Goal: Task Accomplishment & Management: Use online tool/utility

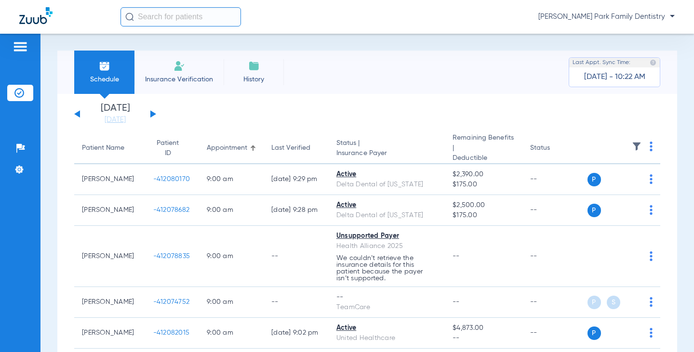
click at [151, 115] on button at bounding box center [153, 113] width 6 height 7
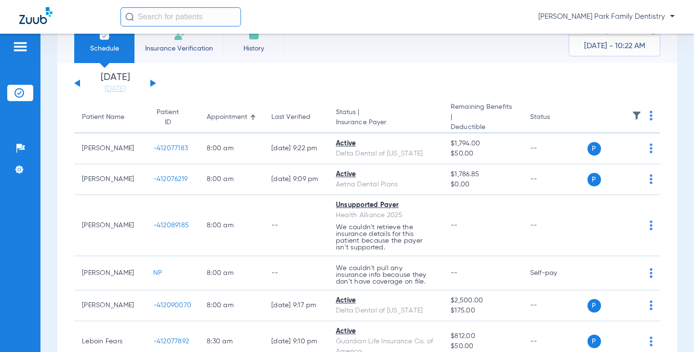
scroll to position [48, 0]
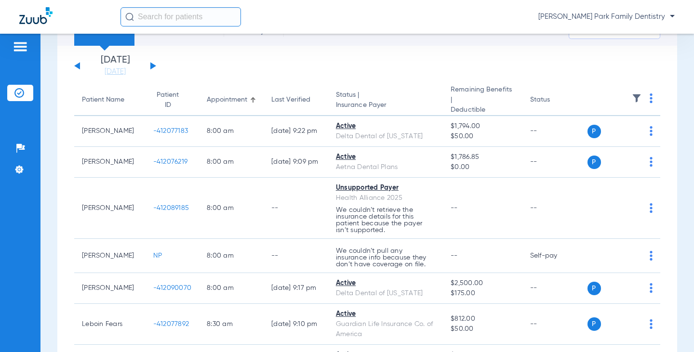
click at [631, 101] on img at bounding box center [636, 98] width 10 height 10
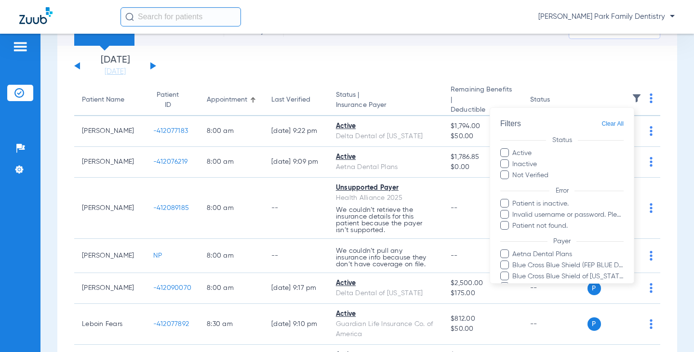
scroll to position [241, 0]
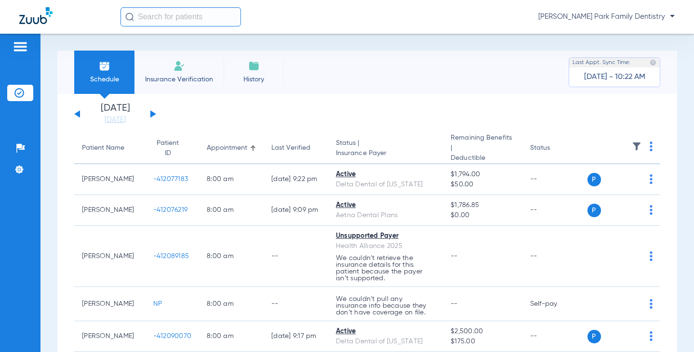
click at [631, 144] on img at bounding box center [636, 147] width 10 height 10
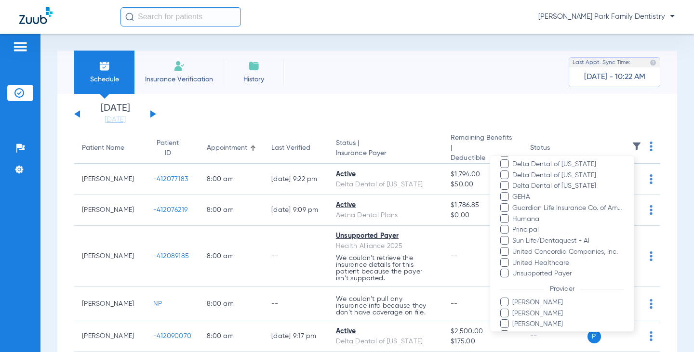
scroll to position [263, 0]
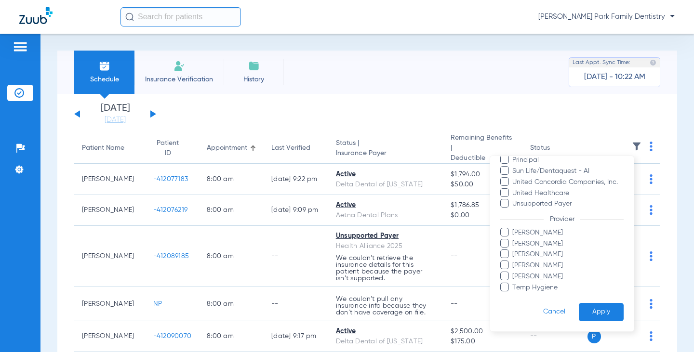
click at [549, 284] on span "Temp Hygiene" at bounding box center [568, 287] width 112 height 10
click at [513, 294] on input "Temp Hygiene" at bounding box center [513, 294] width 0 height 0
click at [583, 303] on button "Apply" at bounding box center [601, 311] width 45 height 19
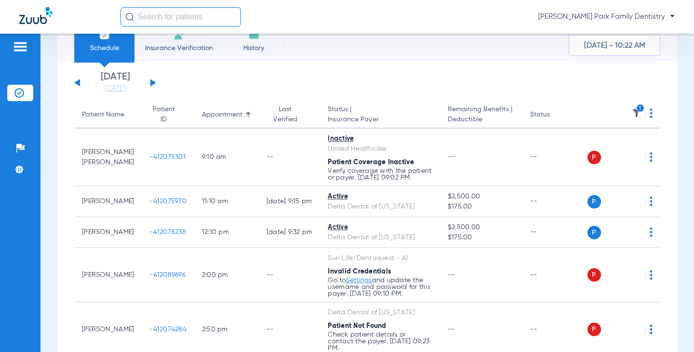
scroll to position [48, 0]
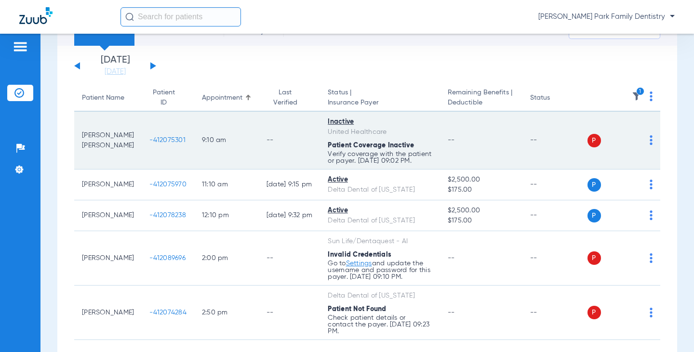
click at [149, 142] on span "-412075301" at bounding box center [167, 140] width 36 height 7
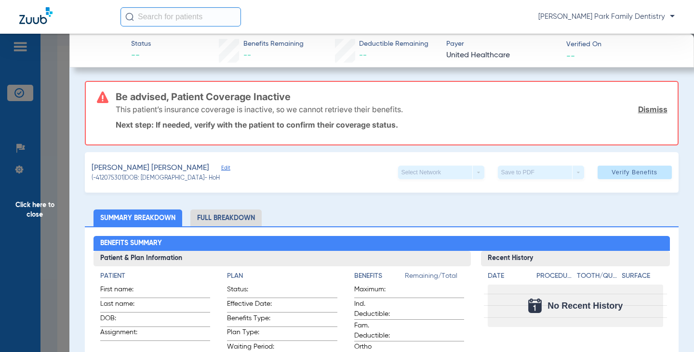
click at [46, 203] on span "Click here to close" at bounding box center [34, 210] width 69 height 352
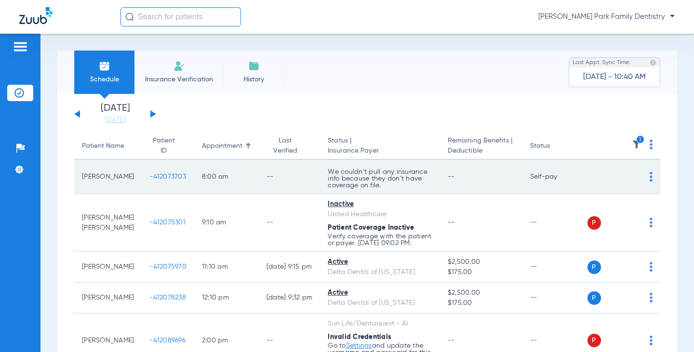
scroll to position [48, 0]
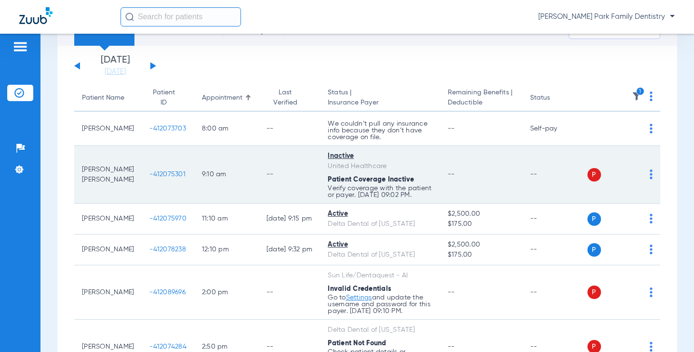
click at [259, 171] on td "--" at bounding box center [290, 175] width 62 height 58
click at [150, 174] on span "-412075301" at bounding box center [167, 174] width 36 height 7
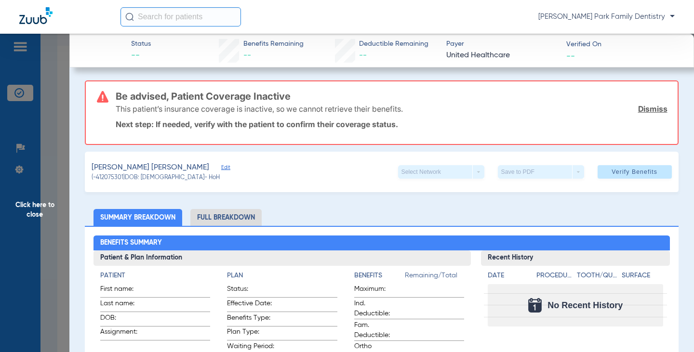
scroll to position [0, 0]
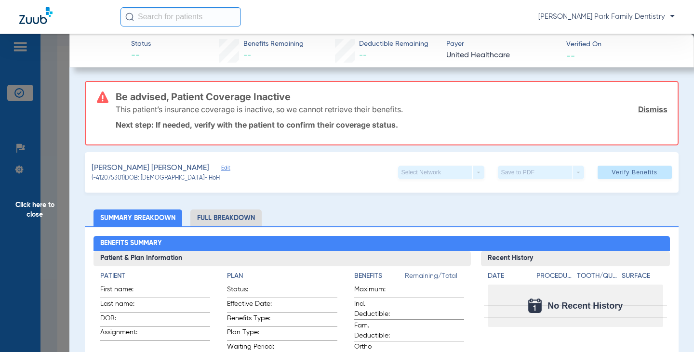
click at [40, 207] on span "Click here to close" at bounding box center [34, 210] width 69 height 352
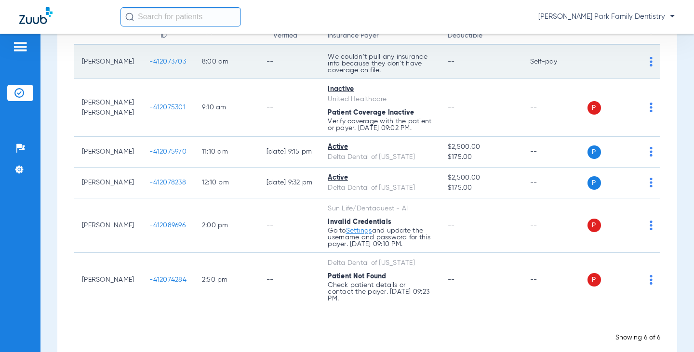
scroll to position [125, 0]
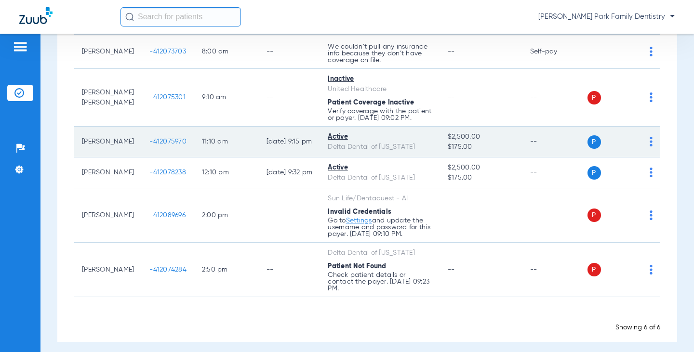
click at [150, 138] on span "-412075970" at bounding box center [167, 141] width 37 height 7
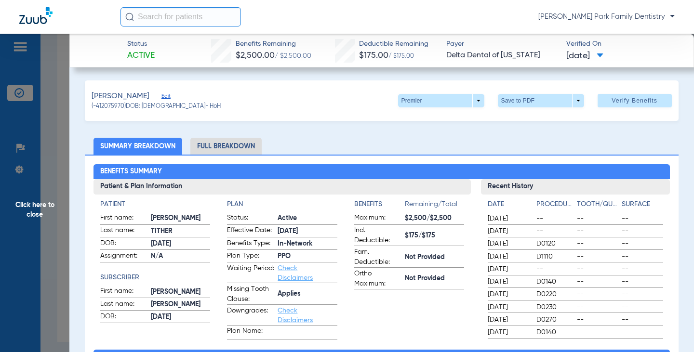
scroll to position [0, 0]
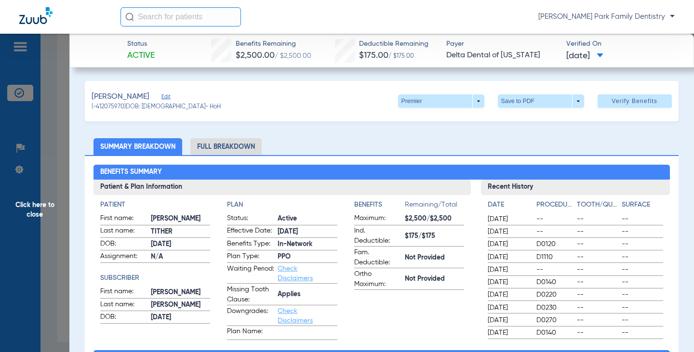
click at [42, 205] on span "Click here to close" at bounding box center [34, 210] width 69 height 352
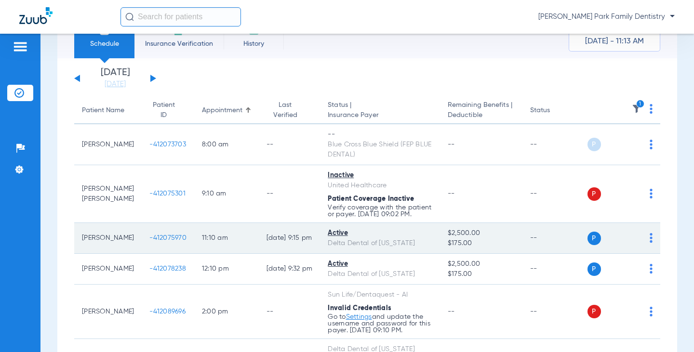
scroll to position [132, 0]
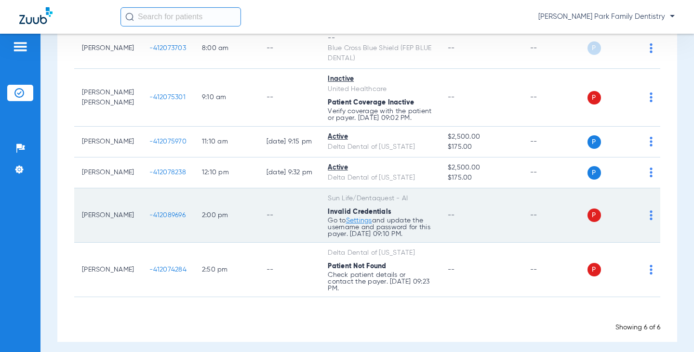
click at [149, 213] on span "-412089696" at bounding box center [167, 215] width 36 height 7
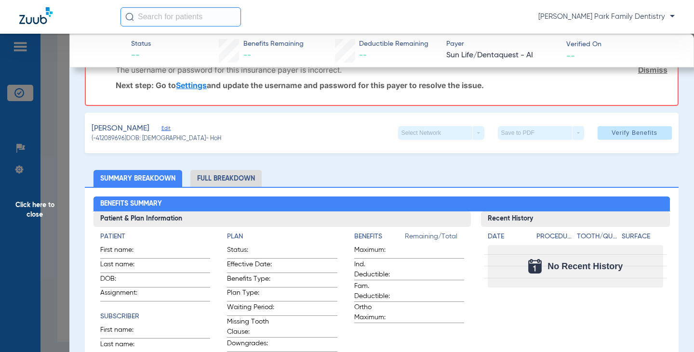
scroll to position [145, 0]
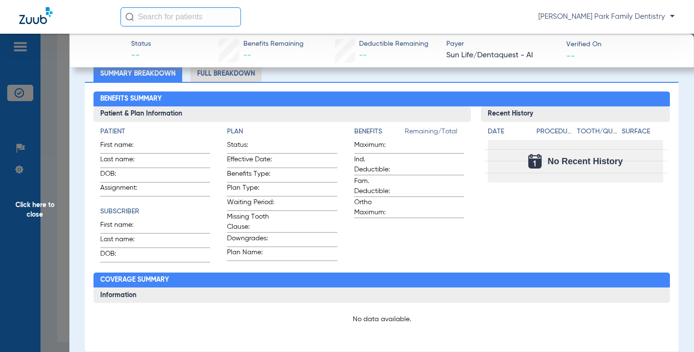
click at [42, 204] on span "Click here to close" at bounding box center [34, 210] width 69 height 352
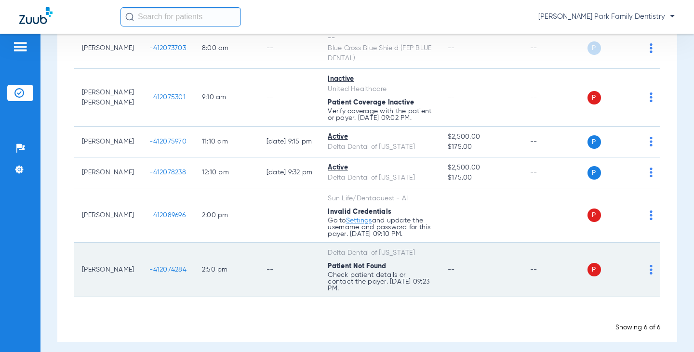
click at [149, 268] on span "-412074284" at bounding box center [167, 269] width 37 height 7
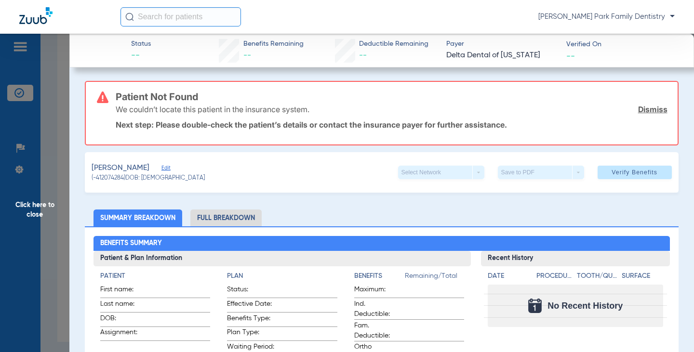
click at [644, 109] on link "Dismiss" at bounding box center [652, 110] width 29 height 10
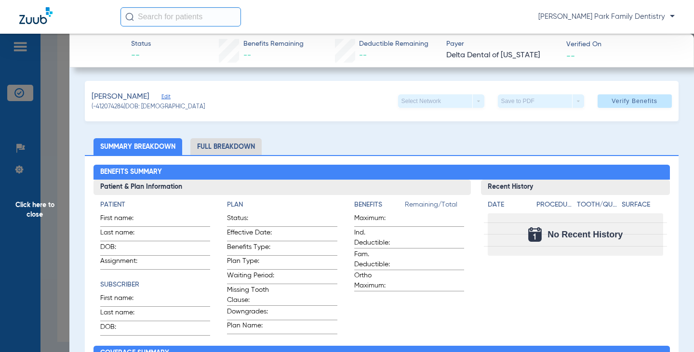
click at [58, 203] on span "Click here to close" at bounding box center [34, 210] width 69 height 352
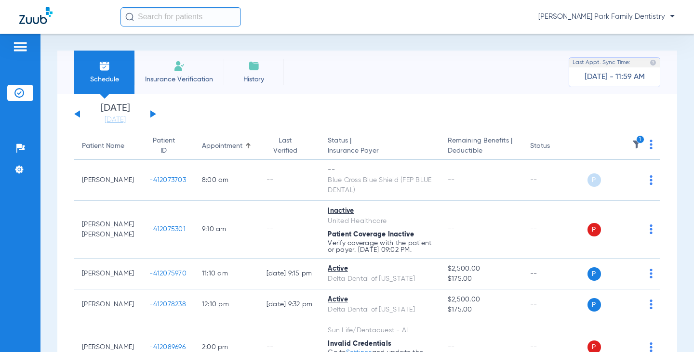
click at [631, 145] on img at bounding box center [636, 145] width 10 height 10
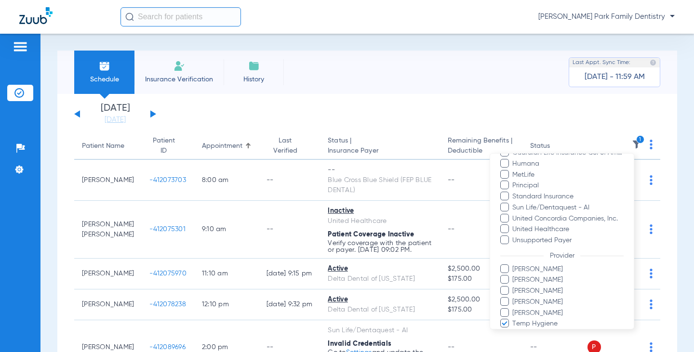
scroll to position [274, 0]
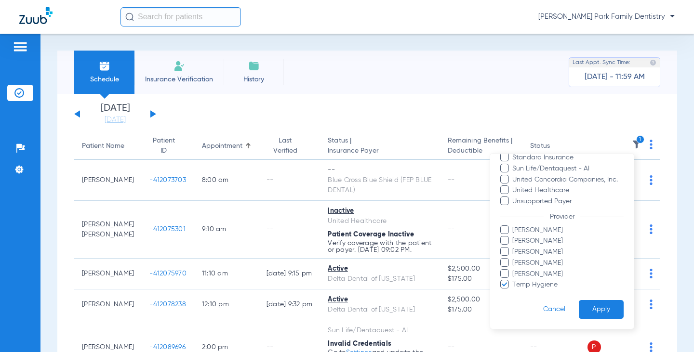
click at [516, 286] on span "Temp Hygiene" at bounding box center [568, 285] width 112 height 10
click at [513, 291] on input "Temp Hygiene" at bounding box center [513, 291] width 0 height 0
click at [528, 265] on span "[PERSON_NAME]" at bounding box center [568, 263] width 112 height 10
click at [513, 270] on input "[PERSON_NAME]" at bounding box center [513, 270] width 0 height 0
click at [584, 302] on button "Apply" at bounding box center [601, 309] width 45 height 19
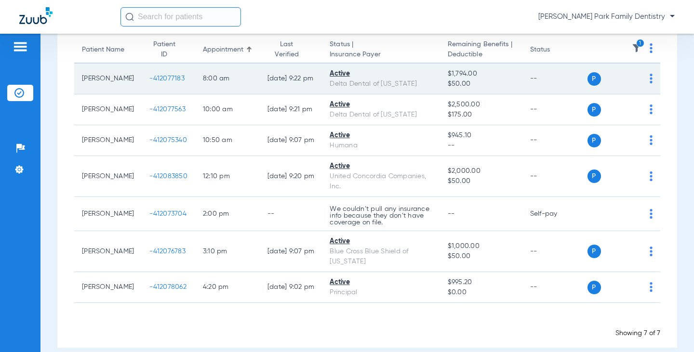
scroll to position [109, 0]
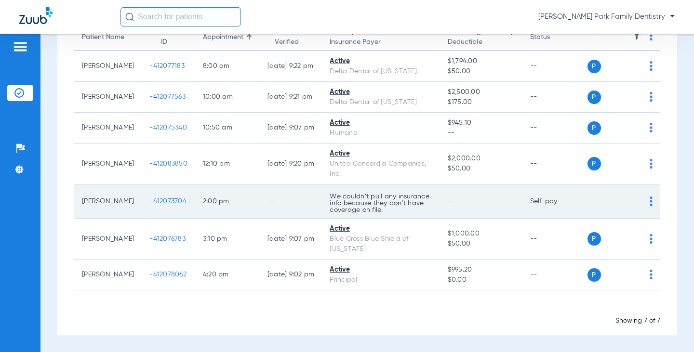
click at [160, 202] on span "-412073704" at bounding box center [167, 201] width 37 height 7
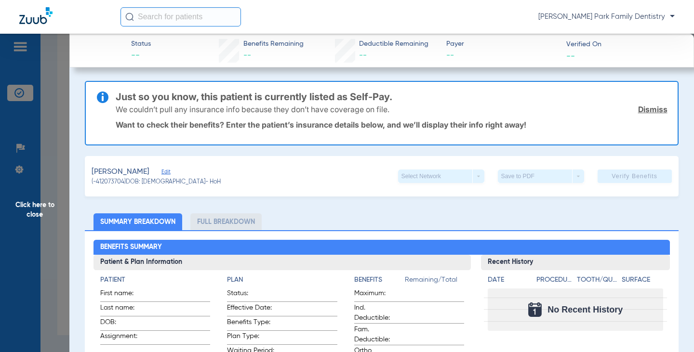
click at [34, 210] on span "Click here to close" at bounding box center [34, 210] width 69 height 352
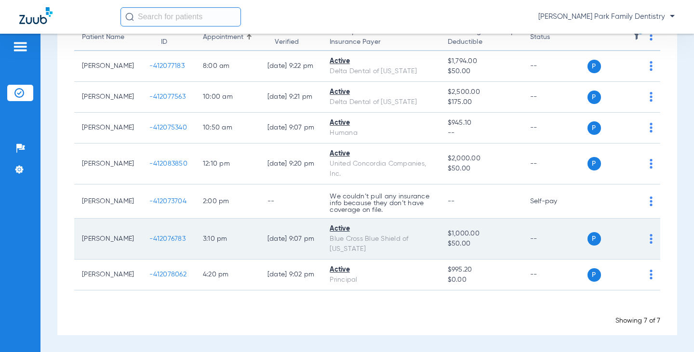
click at [156, 236] on span "-412076783" at bounding box center [167, 239] width 36 height 7
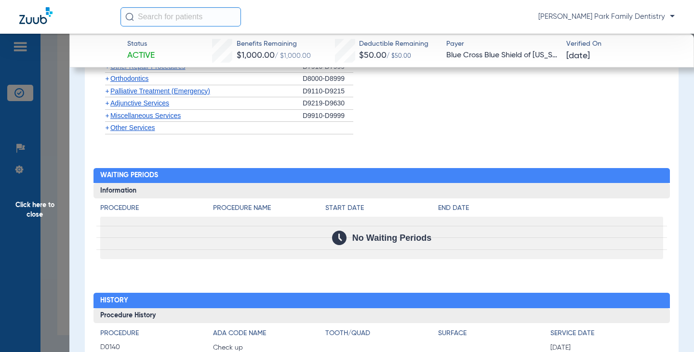
scroll to position [924, 0]
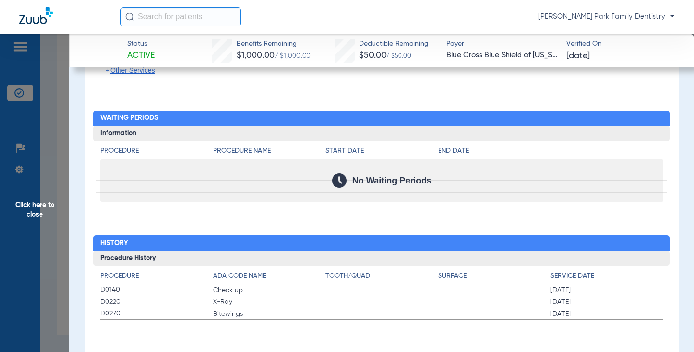
click at [36, 204] on span "Click here to close" at bounding box center [34, 210] width 69 height 352
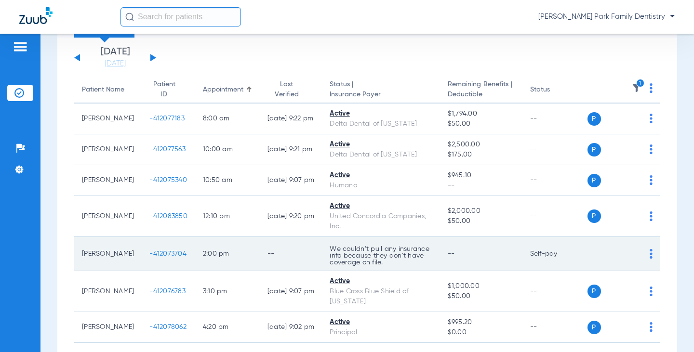
scroll to position [0, 0]
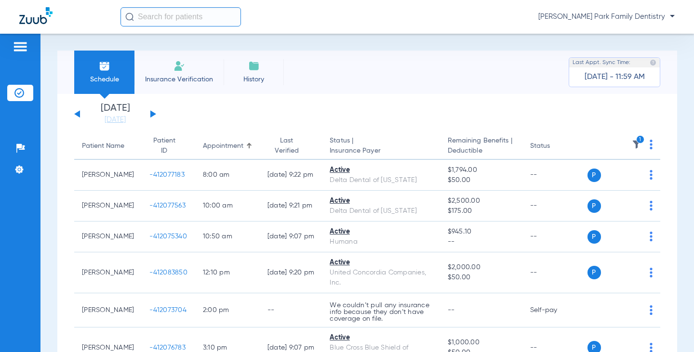
click at [636, 141] on icon "1" at bounding box center [640, 139] width 9 height 9
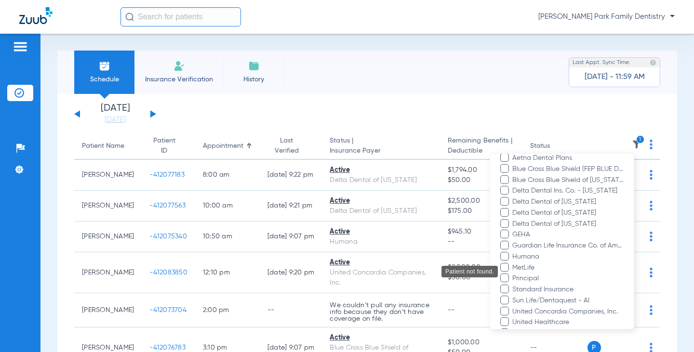
scroll to position [241, 0]
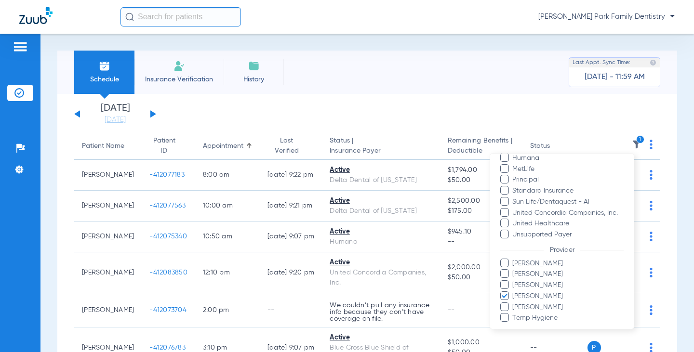
click at [543, 287] on span "[PERSON_NAME]" at bounding box center [568, 285] width 112 height 10
click at [513, 292] on input "[PERSON_NAME]" at bounding box center [513, 292] width 0 height 0
click at [541, 291] on span "[PERSON_NAME]" at bounding box center [568, 296] width 112 height 10
click at [513, 303] on input "[PERSON_NAME]" at bounding box center [513, 303] width 0 height 0
click at [539, 285] on span "[PERSON_NAME]" at bounding box center [568, 285] width 112 height 10
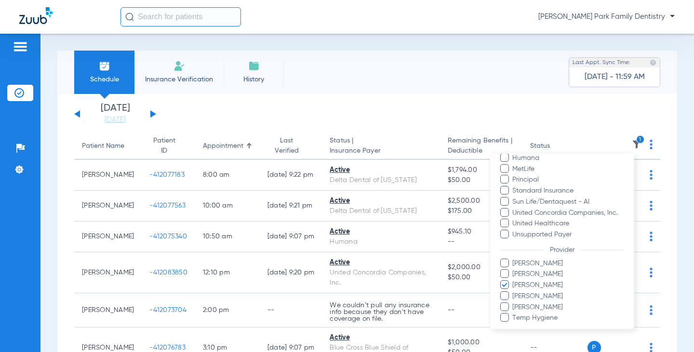
click at [513, 292] on input "[PERSON_NAME]" at bounding box center [513, 292] width 0 height 0
click at [539, 274] on span "[PERSON_NAME]" at bounding box center [568, 274] width 112 height 10
click at [513, 281] on input "[PERSON_NAME]" at bounding box center [513, 281] width 0 height 0
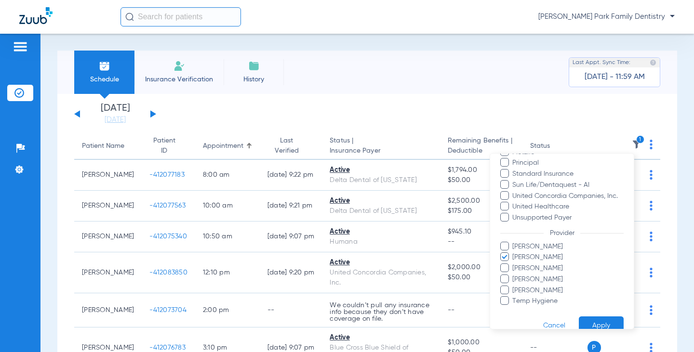
scroll to position [274, 0]
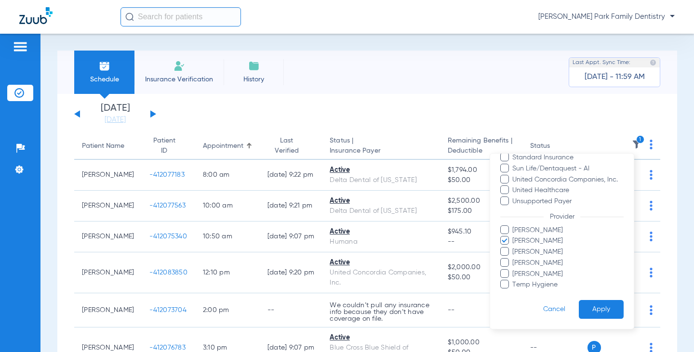
click at [585, 306] on button "Apply" at bounding box center [601, 309] width 45 height 19
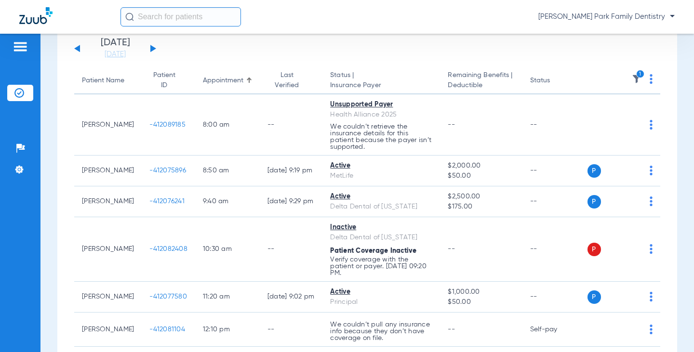
scroll to position [48, 0]
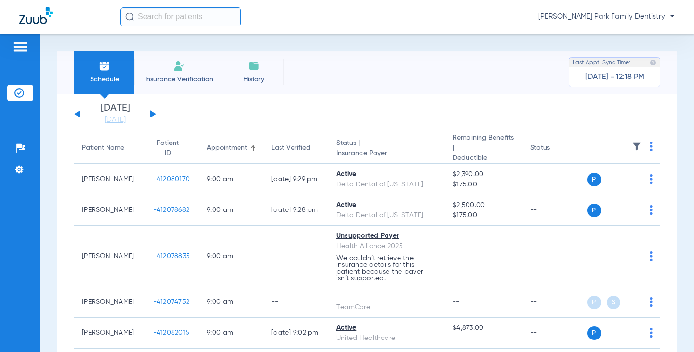
click at [152, 112] on button at bounding box center [153, 113] width 6 height 7
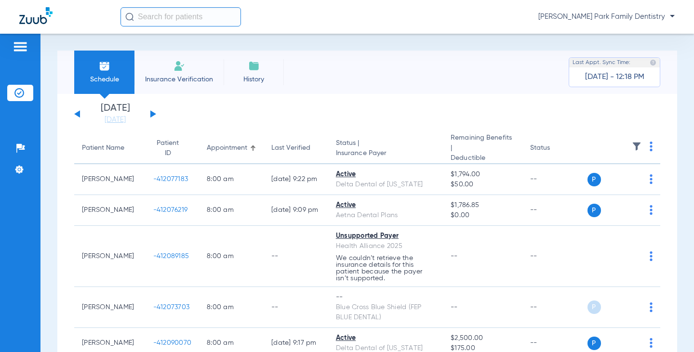
click at [631, 146] on img at bounding box center [636, 147] width 10 height 10
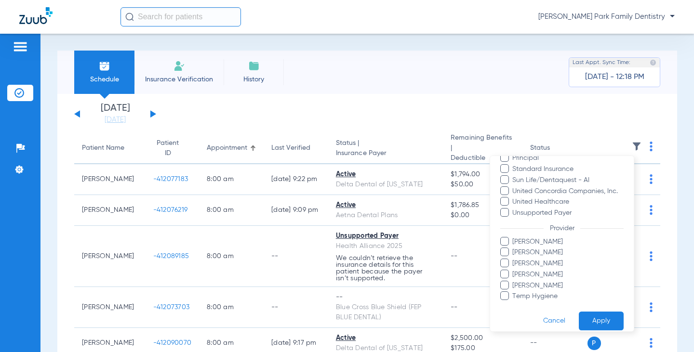
scroll to position [274, 0]
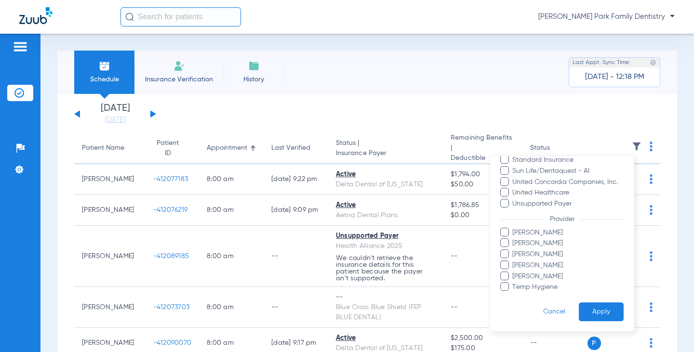
click at [542, 247] on span "[PERSON_NAME]" at bounding box center [568, 243] width 112 height 10
click at [513, 250] on input "[PERSON_NAME]" at bounding box center [513, 250] width 0 height 0
click at [585, 310] on button "Apply" at bounding box center [601, 311] width 45 height 19
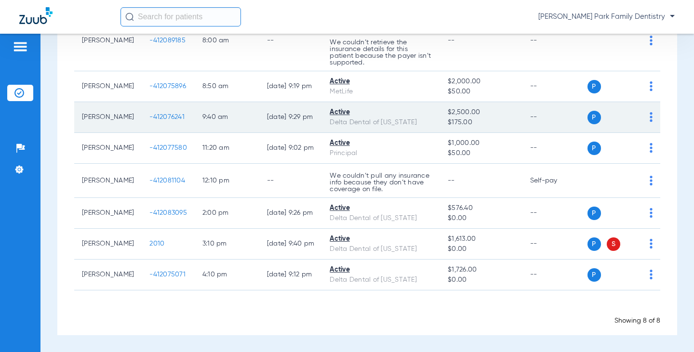
scroll to position [160, 0]
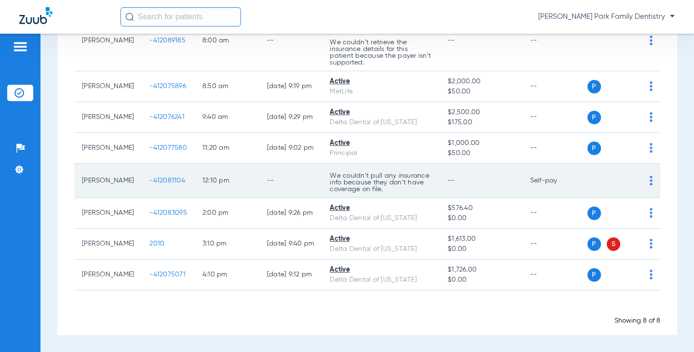
click at [167, 179] on span "-412081104" at bounding box center [167, 180] width 36 height 7
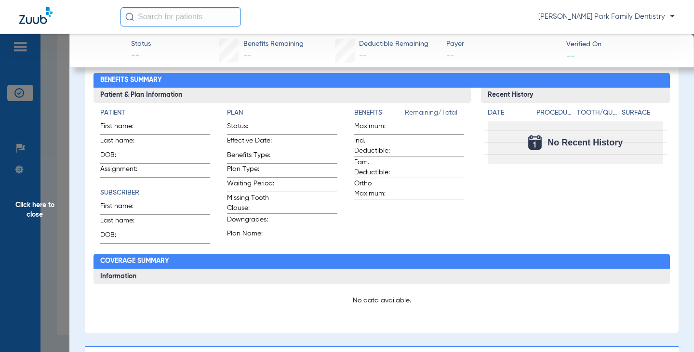
scroll to position [0, 0]
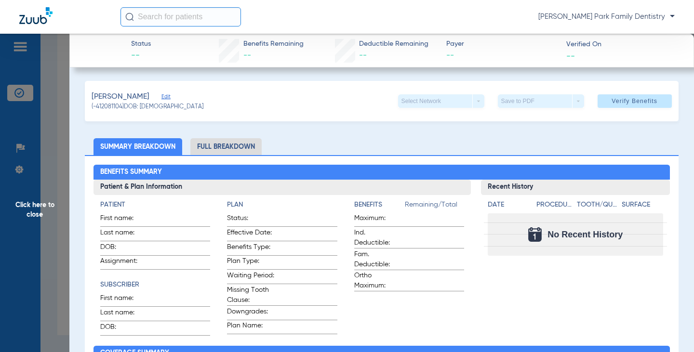
click at [32, 210] on span "Click here to close" at bounding box center [34, 210] width 69 height 352
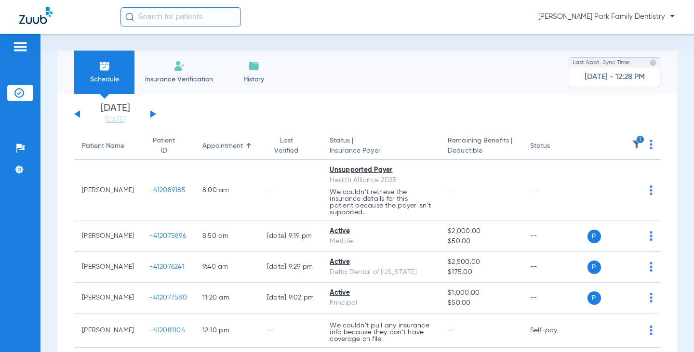
click at [636, 138] on icon "1" at bounding box center [640, 139] width 9 height 9
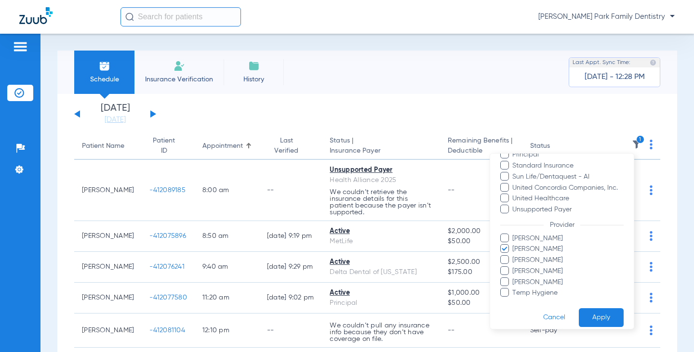
scroll to position [274, 0]
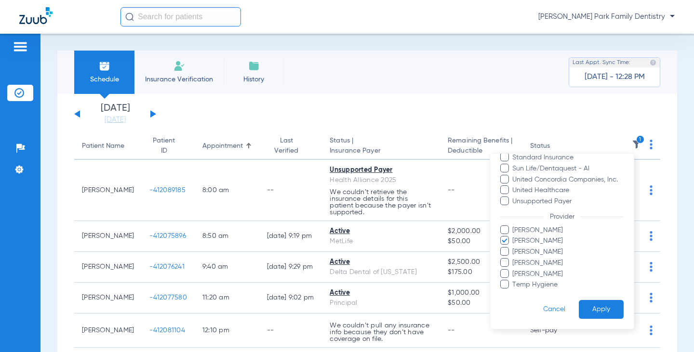
click at [552, 250] on span "[PERSON_NAME]" at bounding box center [568, 252] width 112 height 10
click at [513, 259] on input "[PERSON_NAME]" at bounding box center [513, 259] width 0 height 0
click at [552, 240] on span "[PERSON_NAME]" at bounding box center [568, 241] width 112 height 10
click at [513, 248] on input "[PERSON_NAME]" at bounding box center [513, 248] width 0 height 0
click at [585, 310] on button "Apply" at bounding box center [601, 309] width 45 height 19
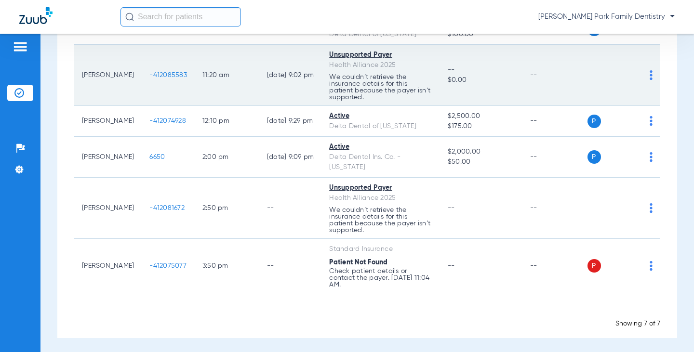
scroll to position [180, 0]
